Goal: Register for event/course

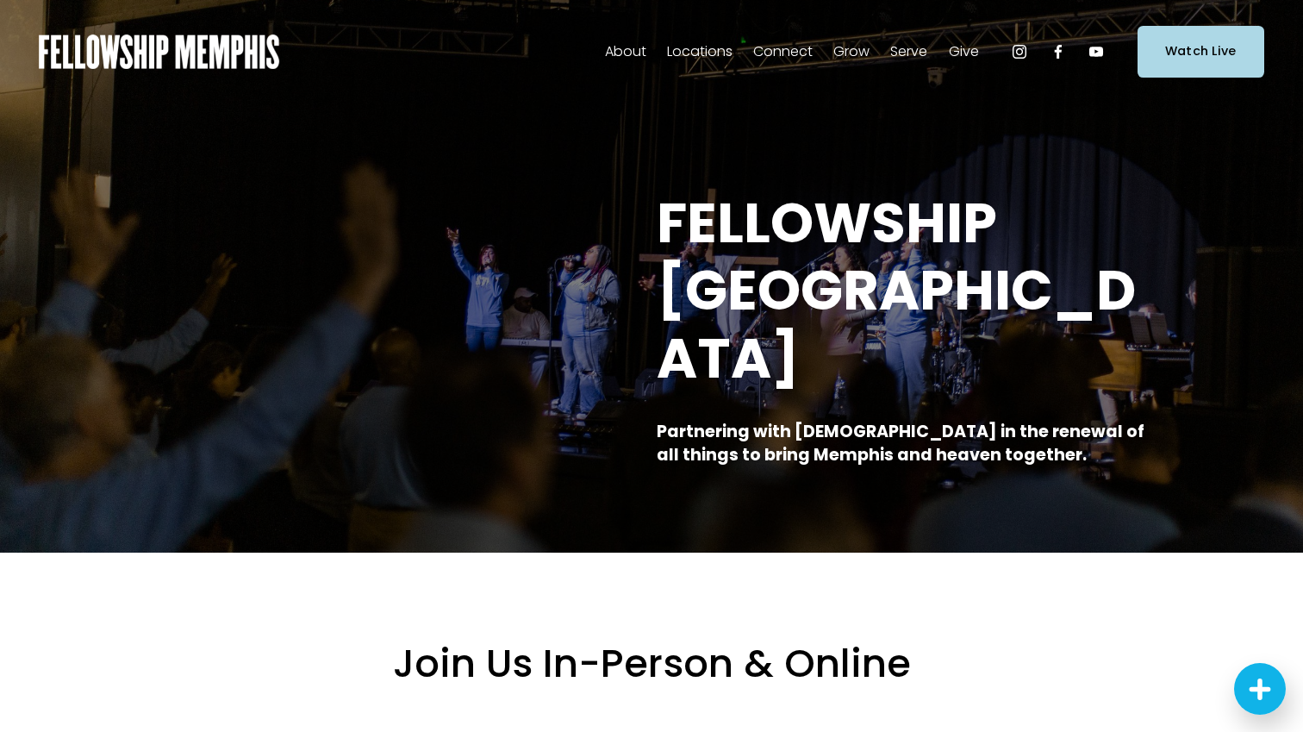
click at [0, 0] on span "Events" at bounding box center [0, 0] width 0 height 0
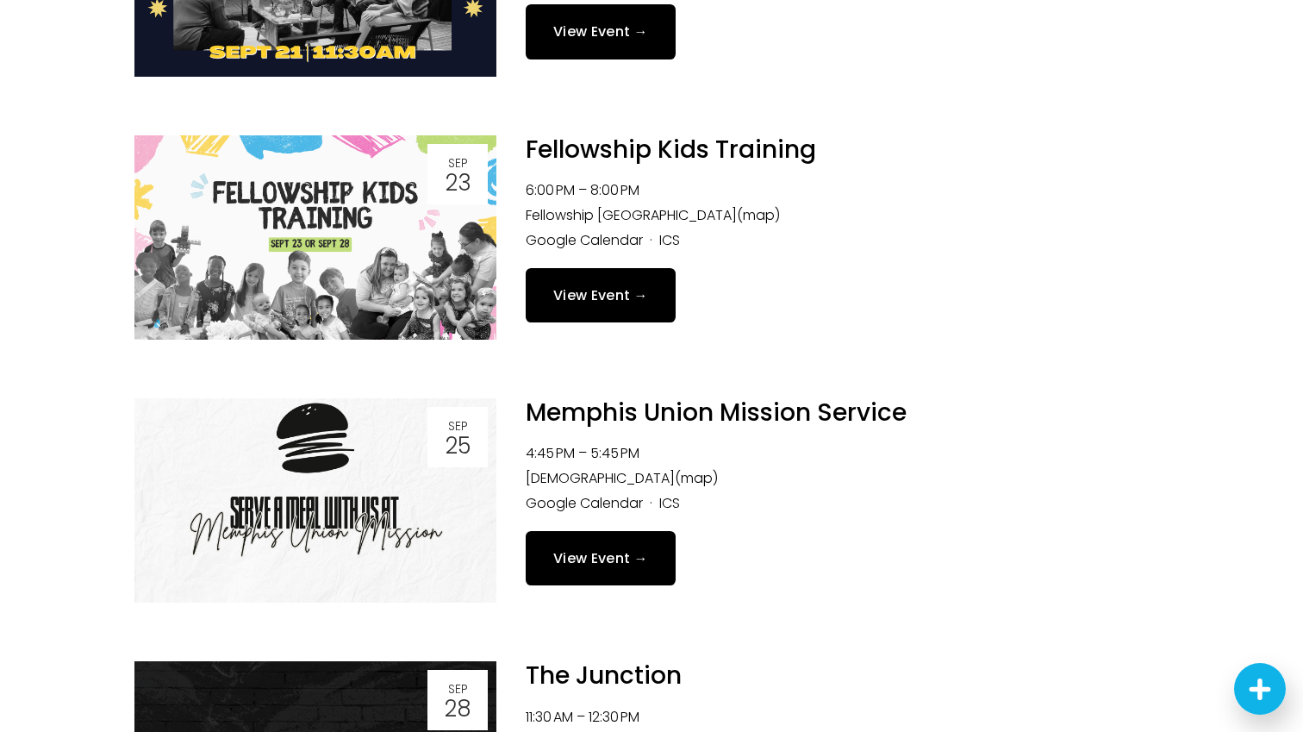
scroll to position [709, 0]
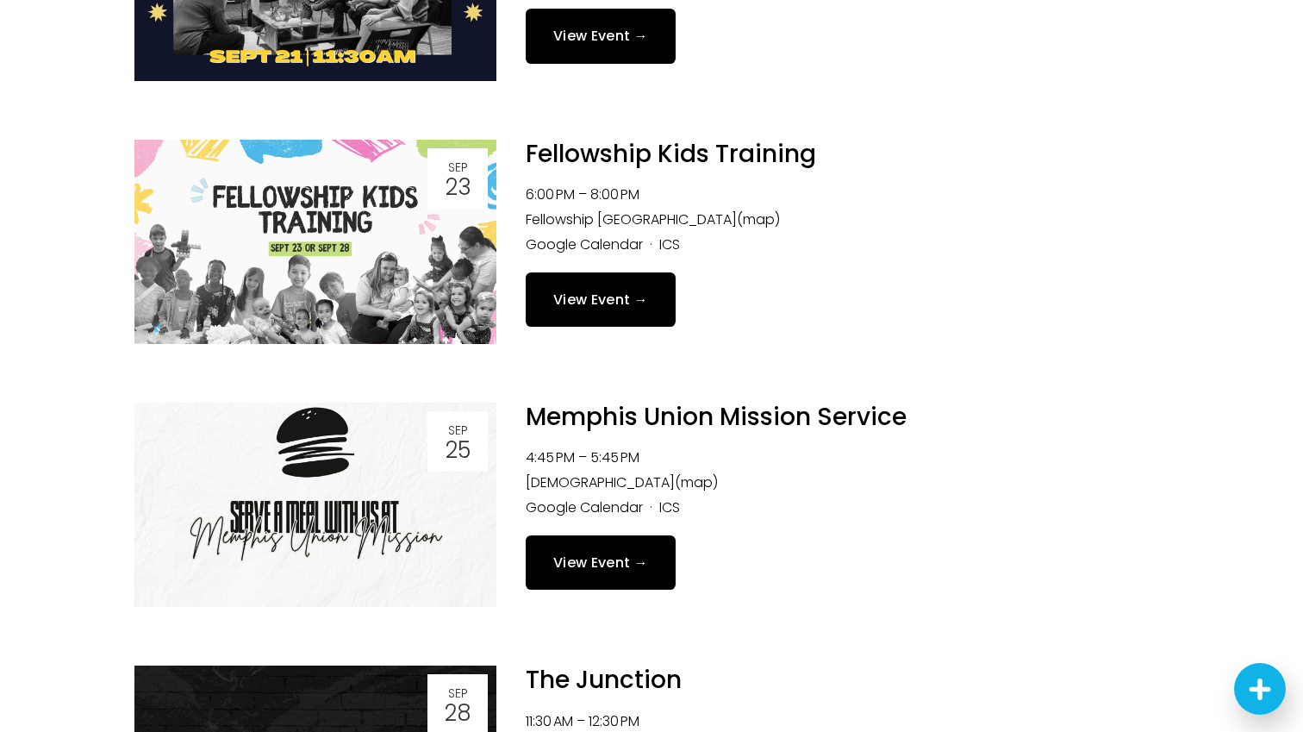
click at [577, 581] on link "View Event →" at bounding box center [601, 562] width 150 height 54
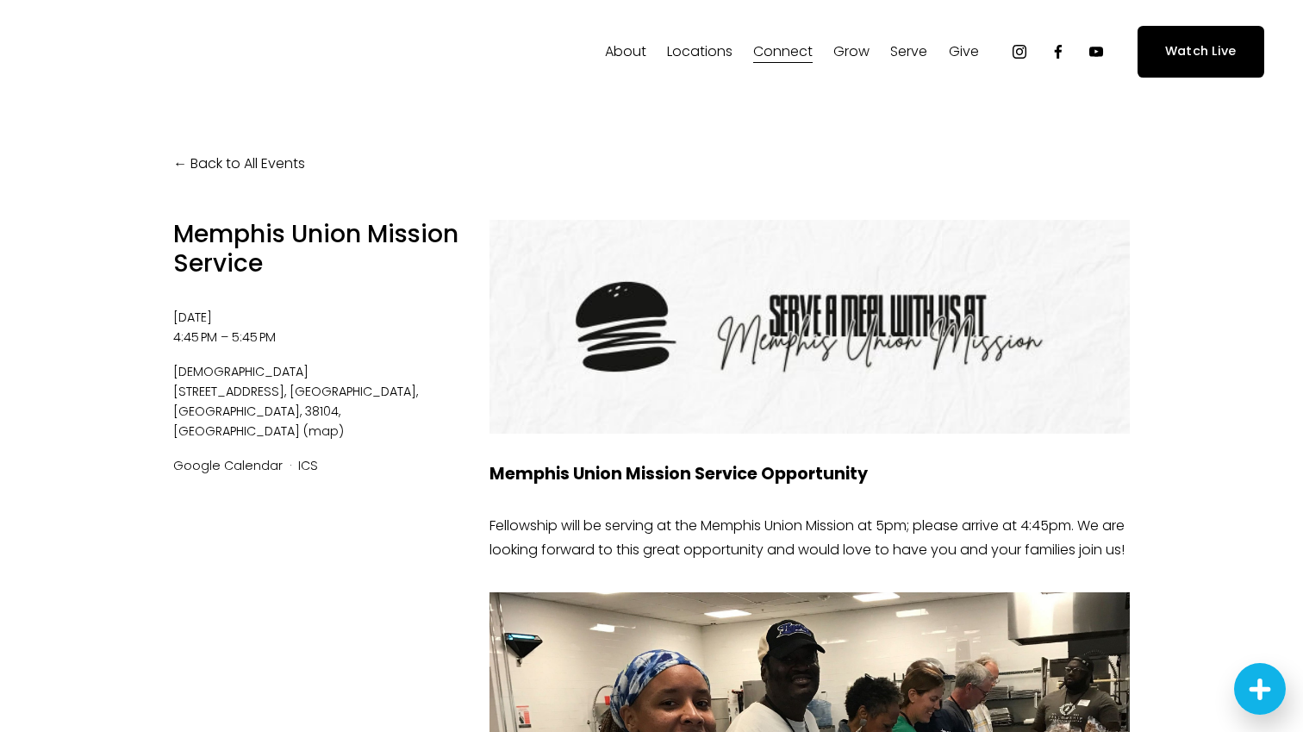
click at [212, 308] on time "[DATE]" at bounding box center [192, 316] width 39 height 17
click at [238, 385] on span "383 Poplar Avenue" at bounding box center [231, 391] width 116 height 17
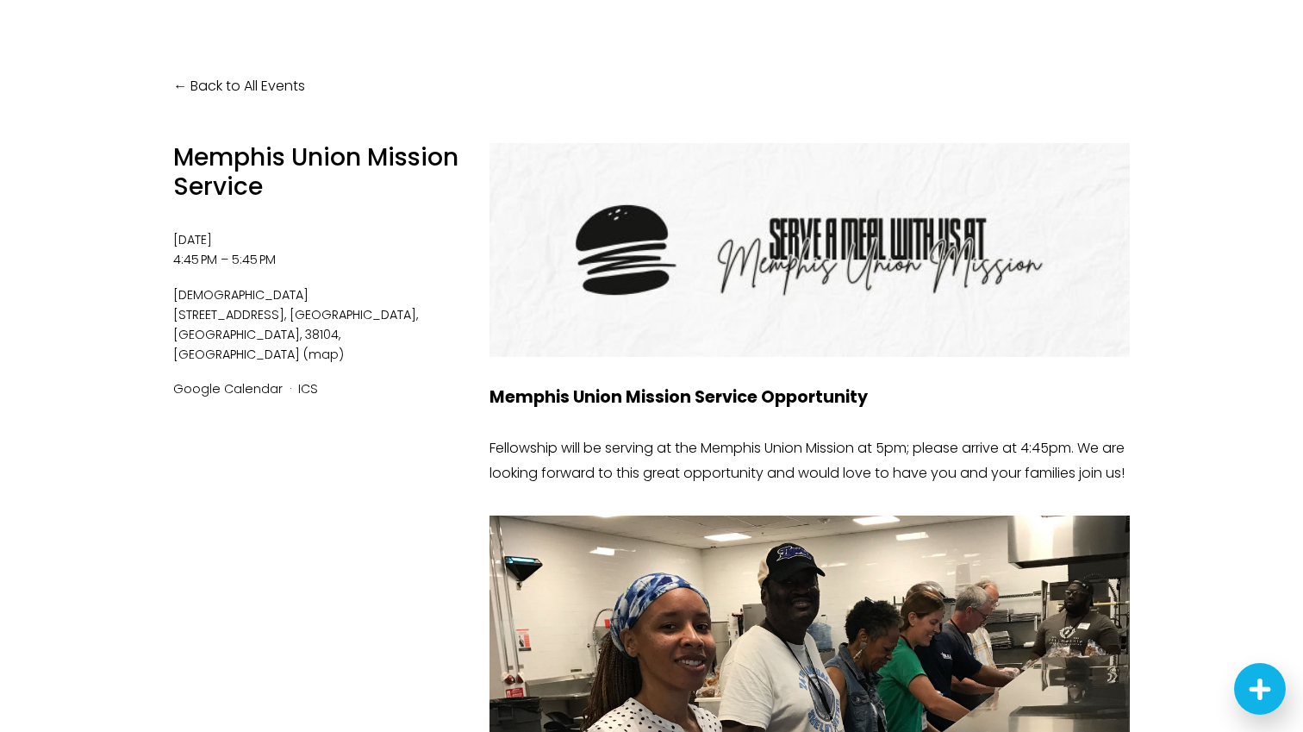
scroll to position [93, 0]
click at [203, 90] on link "Back to All Events" at bounding box center [239, 87] width 132 height 25
click at [178, 80] on link "Back to All Events" at bounding box center [239, 87] width 132 height 25
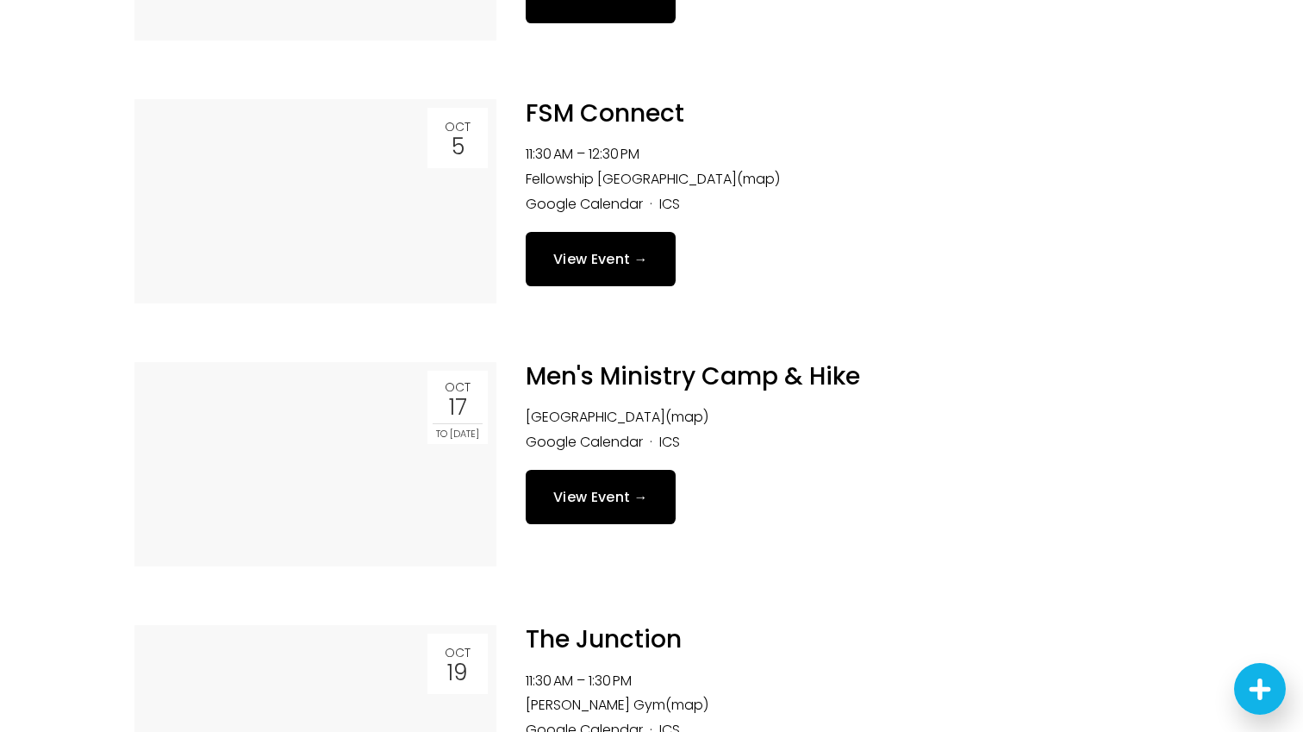
scroll to position [1827, 0]
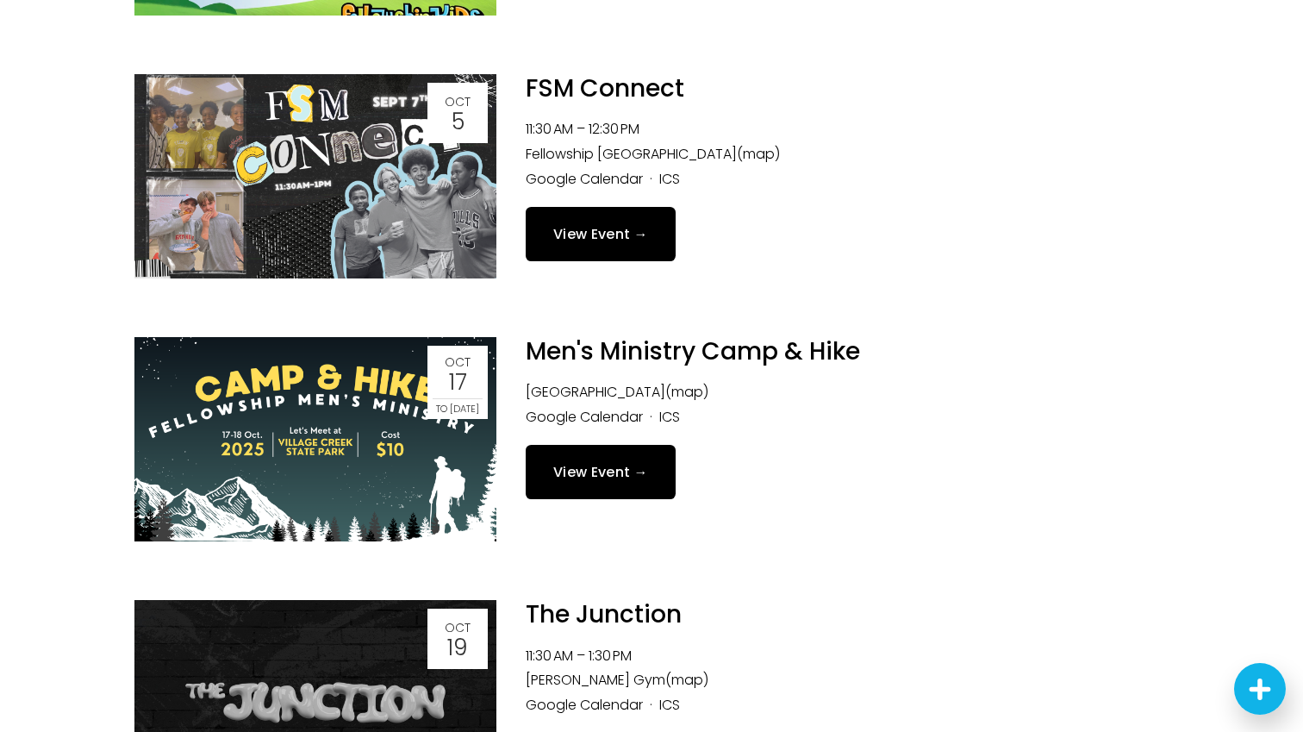
click at [588, 478] on link "View Event →" at bounding box center [601, 472] width 150 height 54
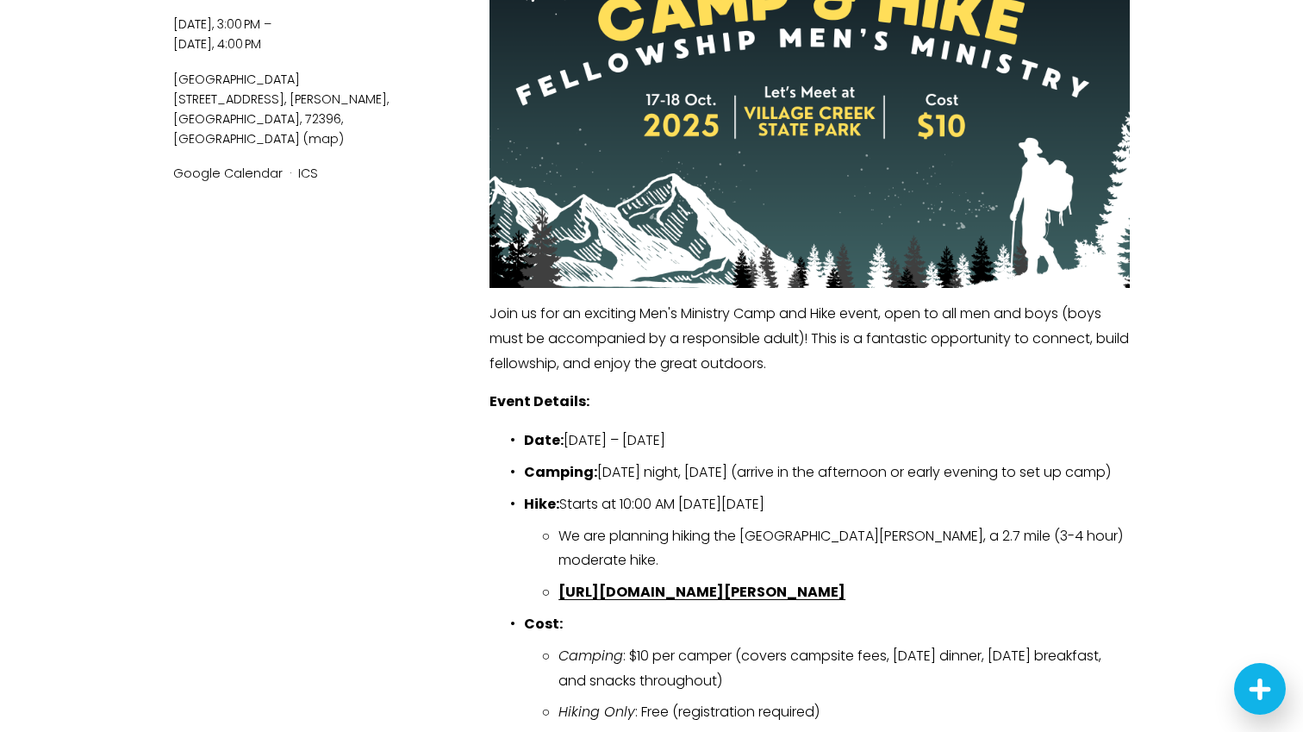
scroll to position [332, 0]
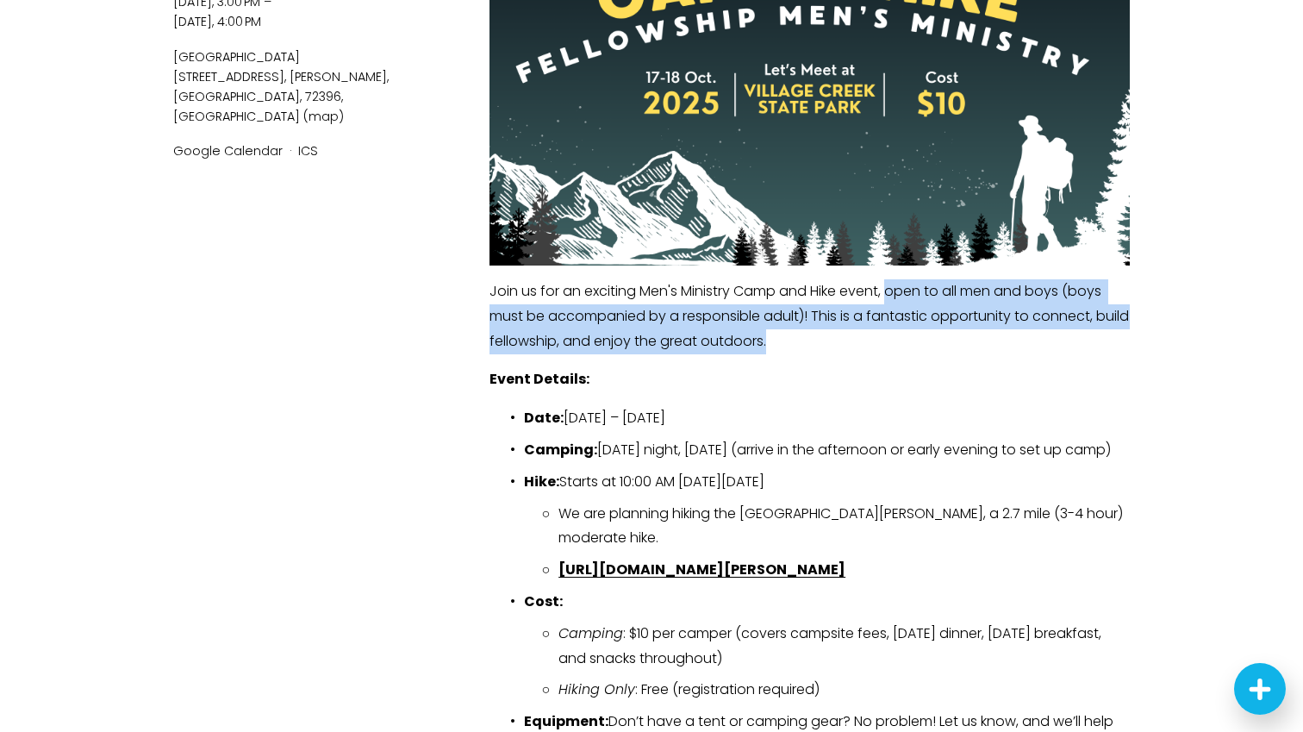
drag, startPoint x: 893, startPoint y: 291, endPoint x: 1091, endPoint y: 336, distance: 203.2
click at [1091, 336] on p "Join us for an exciting Men's Ministry Camp and Hike event, open to all men and…" at bounding box center [809, 316] width 640 height 74
copy p "open to all men and boys (boys must be accompanied by a responsible adult)! Thi…"
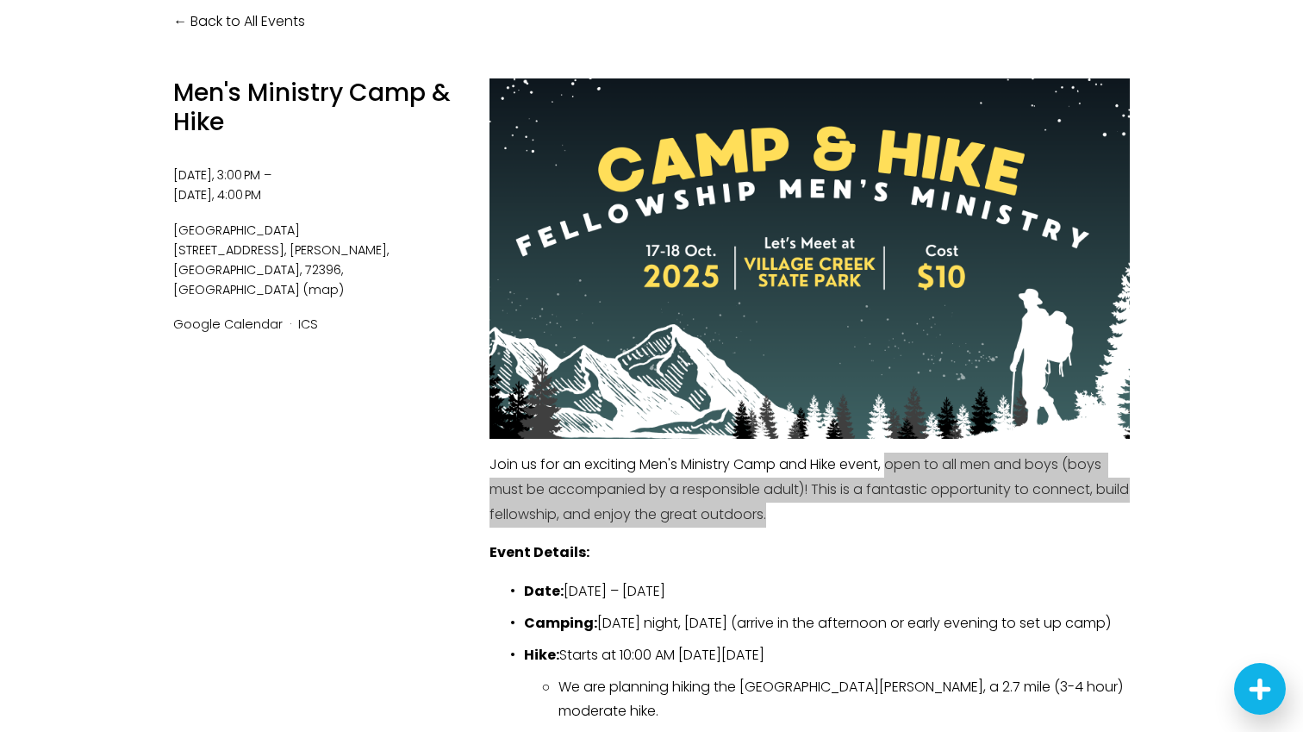
scroll to position [0, 0]
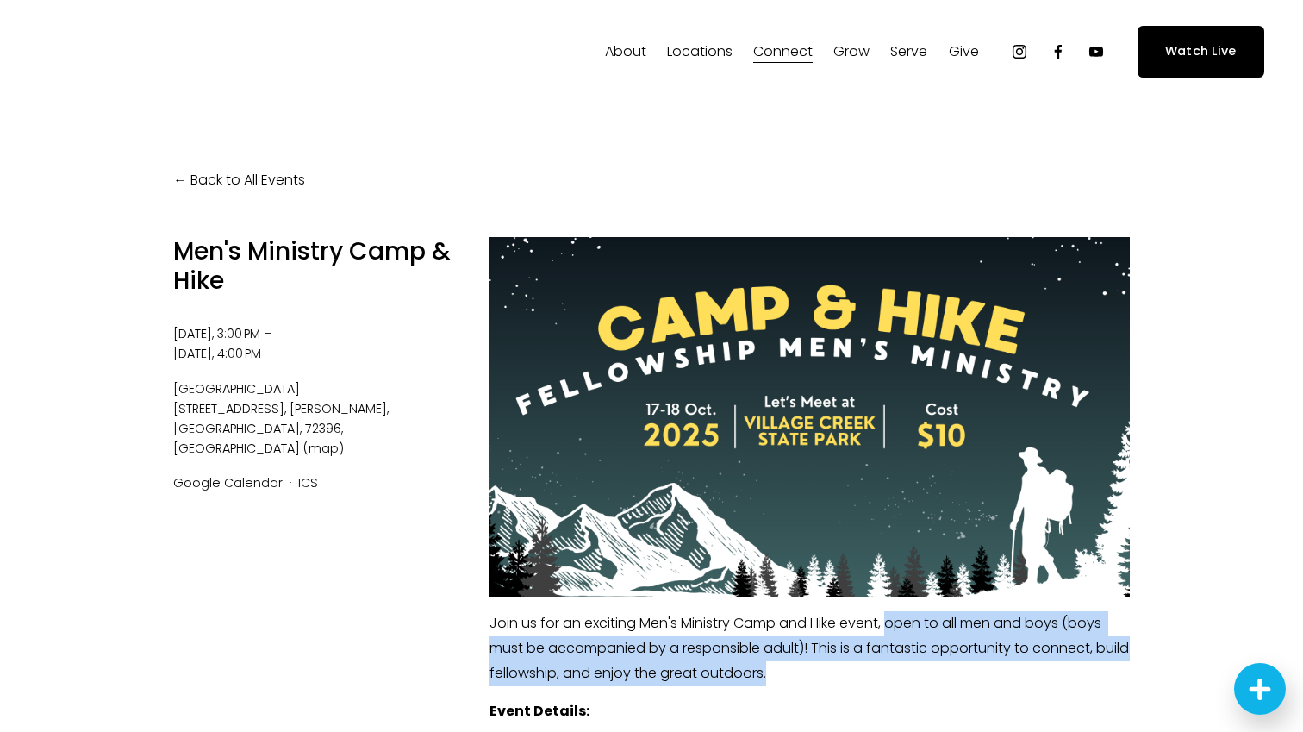
click at [651, 450] on div at bounding box center [809, 417] width 640 height 360
click at [229, 190] on link "Back to All Events" at bounding box center [239, 180] width 132 height 25
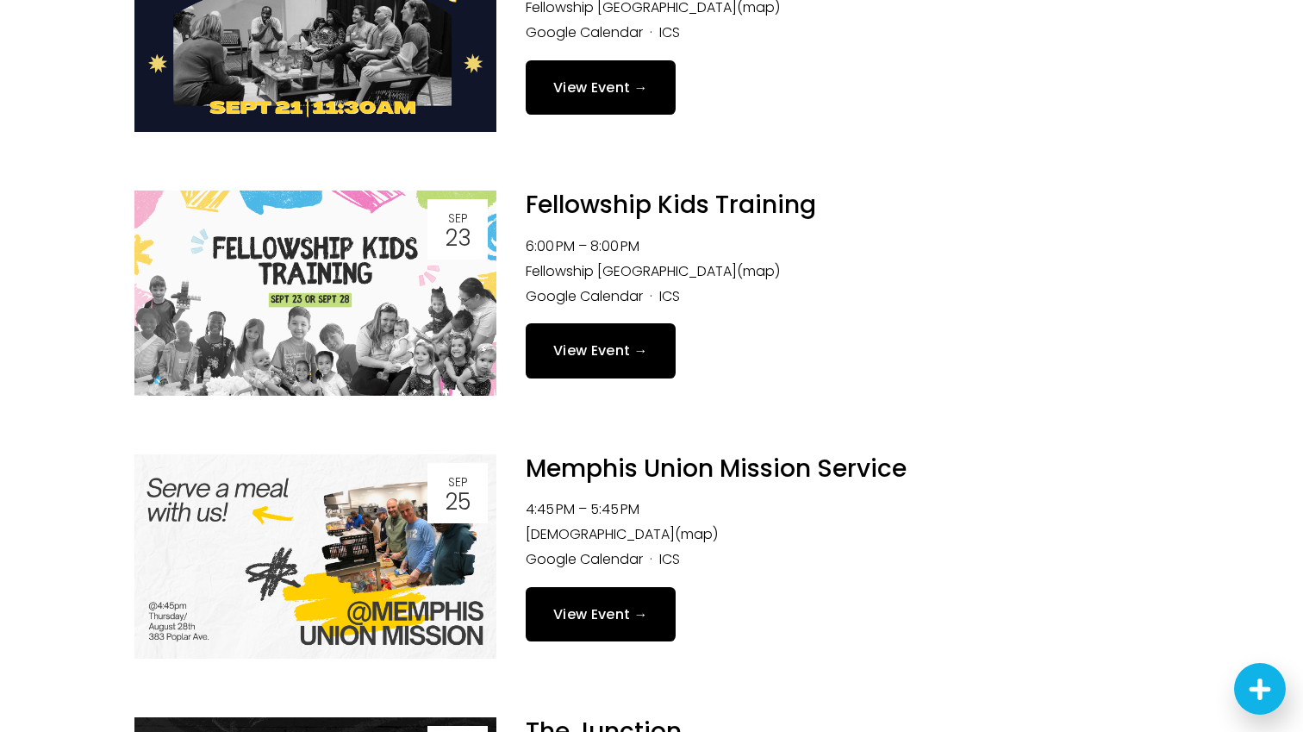
scroll to position [327, 0]
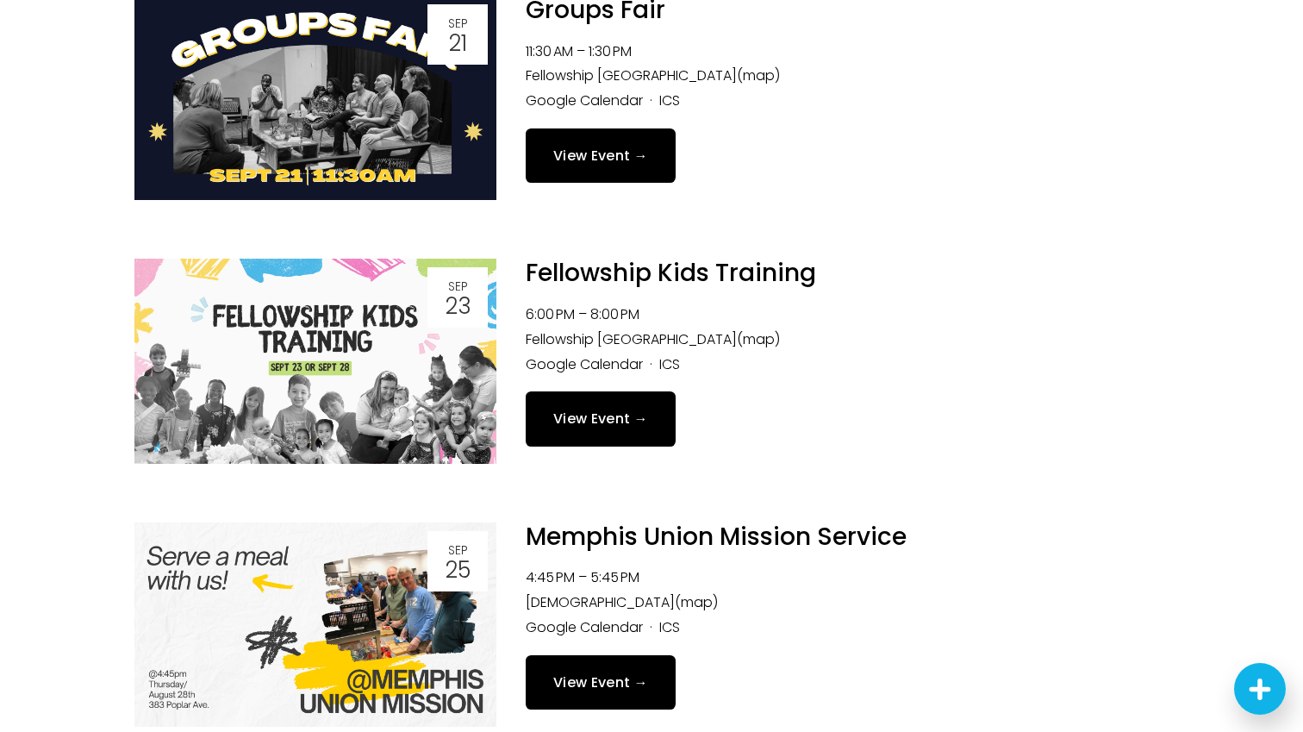
click at [605, 422] on link "View Event →" at bounding box center [601, 418] width 150 height 54
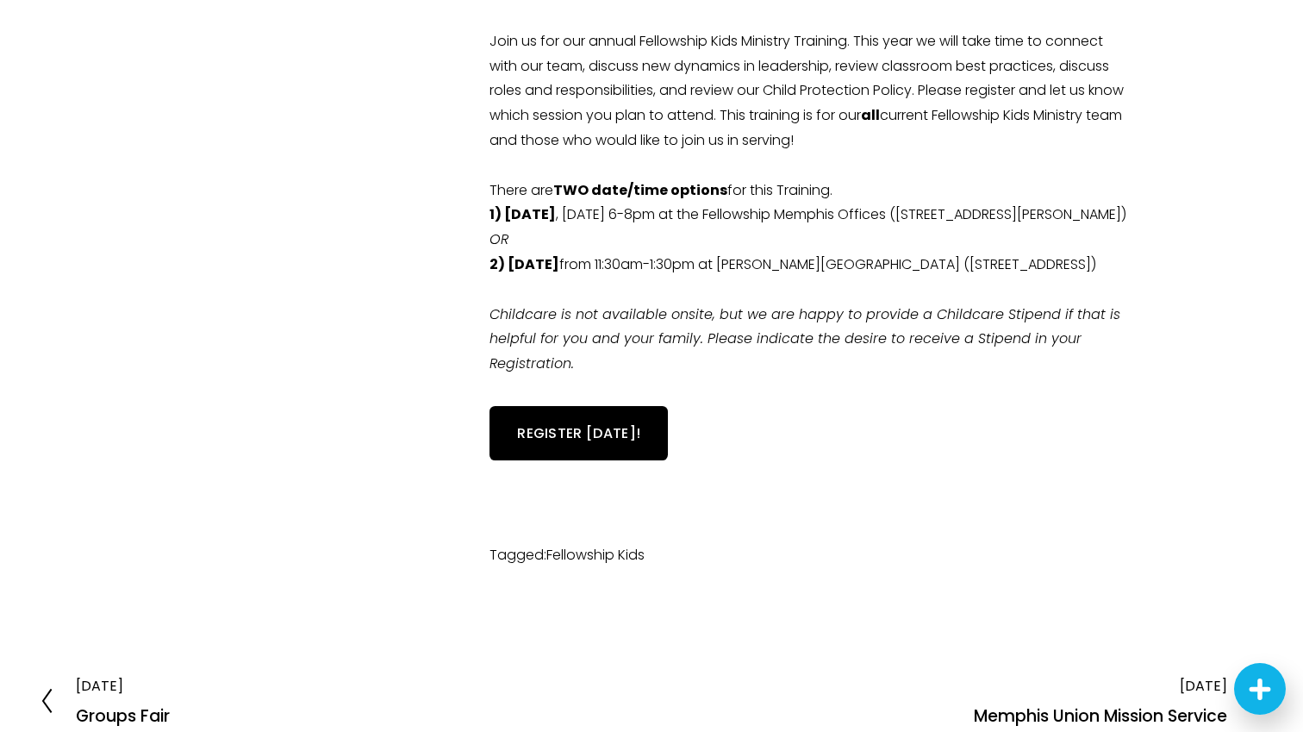
scroll to position [615, 0]
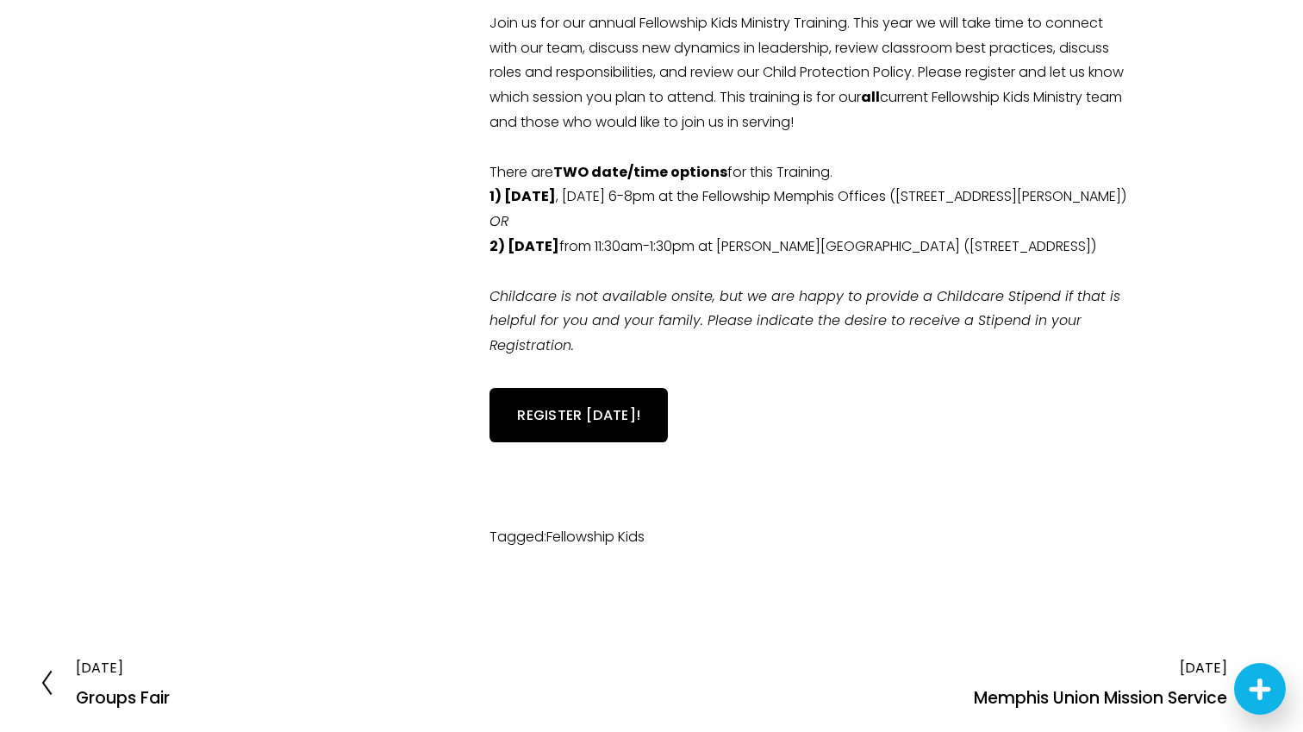
click at [560, 442] on link "REGISTER [DATE]!" at bounding box center [578, 415] width 178 height 54
